Goal: Book appointment/travel/reservation

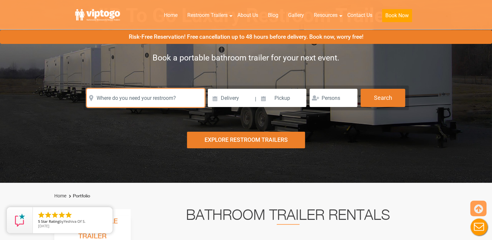
click at [150, 96] on input "text" at bounding box center [146, 98] width 118 height 18
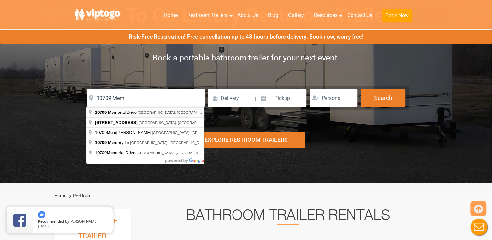
type input "[STREET_ADDRESS]"
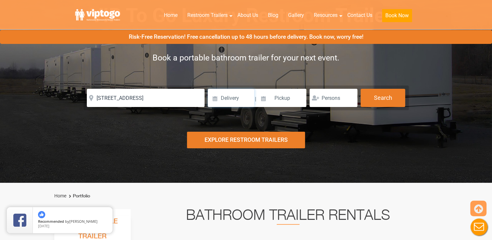
click at [238, 96] on input at bounding box center [231, 98] width 47 height 18
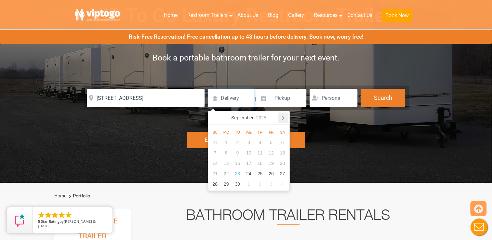
click at [284, 118] on icon at bounding box center [283, 118] width 10 height 10
click at [215, 152] on div "2" at bounding box center [214, 153] width 11 height 10
type input "[DATE]"
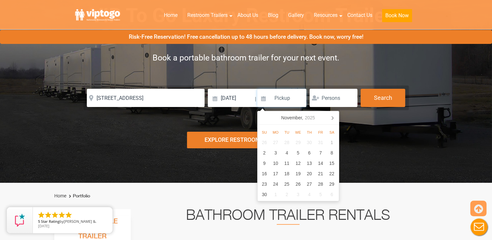
click at [288, 100] on input at bounding box center [281, 98] width 49 height 18
click at [262, 152] on div "2" at bounding box center [264, 153] width 11 height 10
type input "[DATE]"
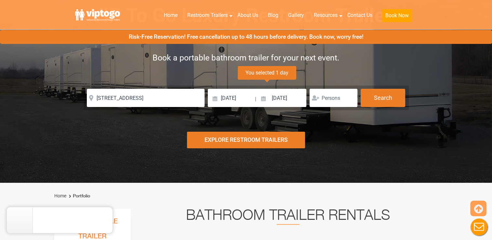
click at [317, 98] on div at bounding box center [334, 98] width 48 height 18
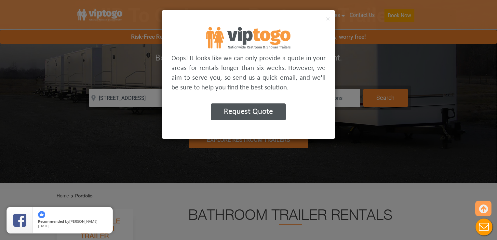
click at [331, 17] on div "×" at bounding box center [248, 18] width 173 height 17
click at [329, 20] on button "×" at bounding box center [328, 18] width 4 height 8
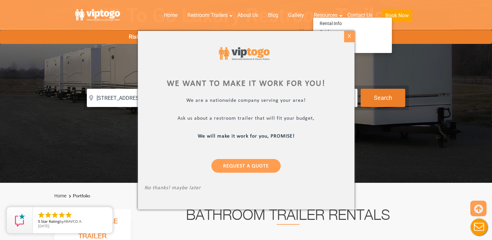
click at [350, 36] on div "X" at bounding box center [349, 36] width 10 height 11
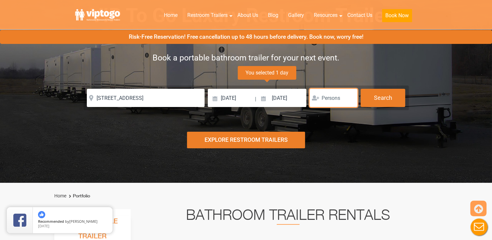
click at [333, 100] on input "number" at bounding box center [334, 98] width 48 height 18
type input "100"
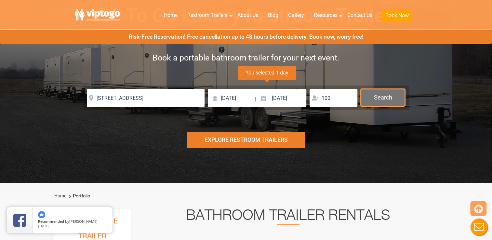
click at [383, 100] on button "Search" at bounding box center [383, 98] width 45 height 18
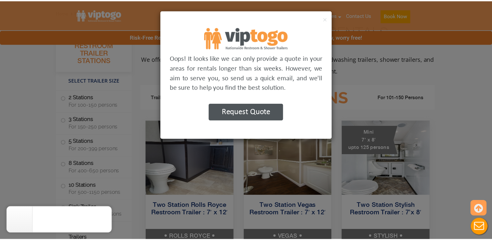
scroll to position [264, 0]
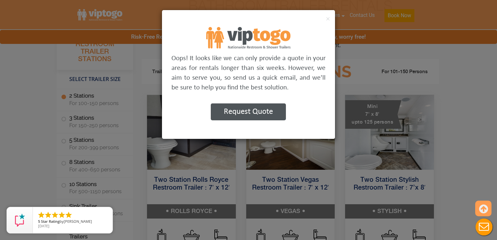
click at [257, 111] on button "Request Quote" at bounding box center [248, 111] width 75 height 17
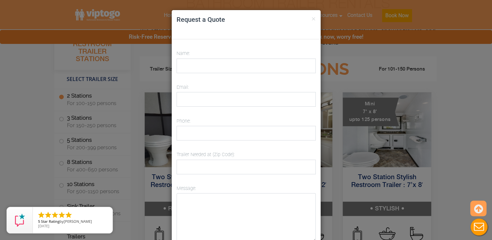
scroll to position [266, 0]
drag, startPoint x: 273, startPoint y: 20, endPoint x: 196, endPoint y: 4, distance: 78.4
click at [196, 4] on div "× Request a Quote Name: Email: Phone: Trailer Needed at (Zip Code): Message: Ge…" at bounding box center [246, 120] width 492 height 240
